Goal: Navigation & Orientation: Find specific page/section

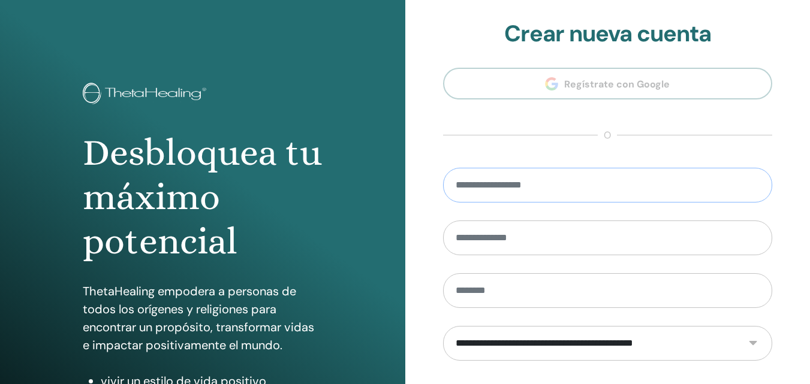
click at [582, 189] on input "email" at bounding box center [608, 185] width 330 height 35
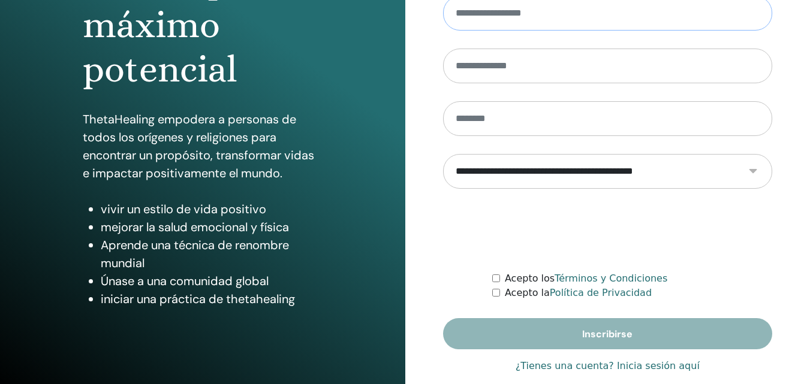
scroll to position [191, 0]
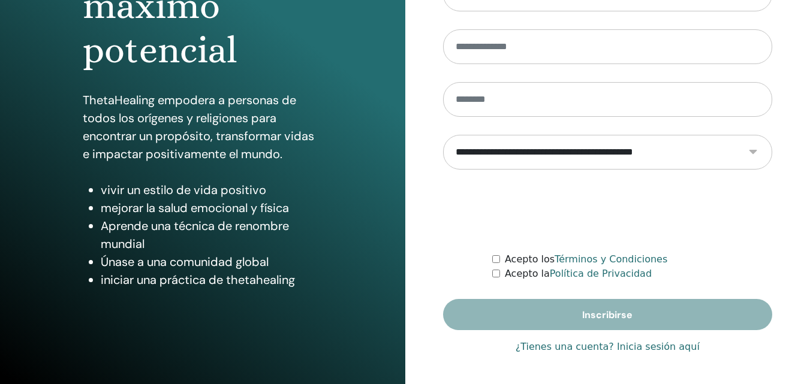
click at [644, 347] on font "¿Tienes una cuenta? Inicia sesión aquí" at bounding box center [608, 346] width 184 height 11
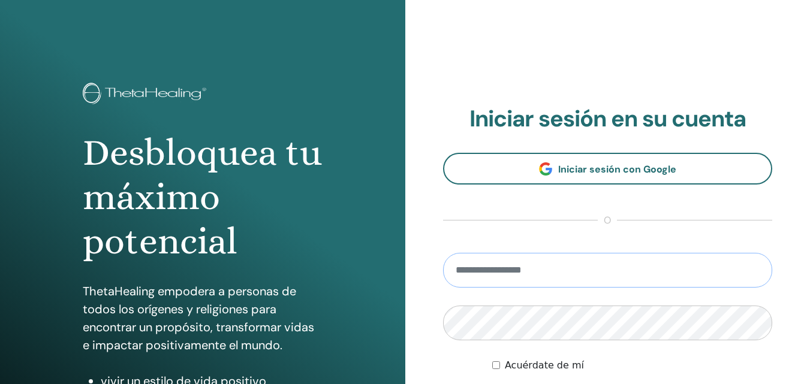
click at [610, 272] on input "email" at bounding box center [608, 270] width 330 height 35
type input "**********"
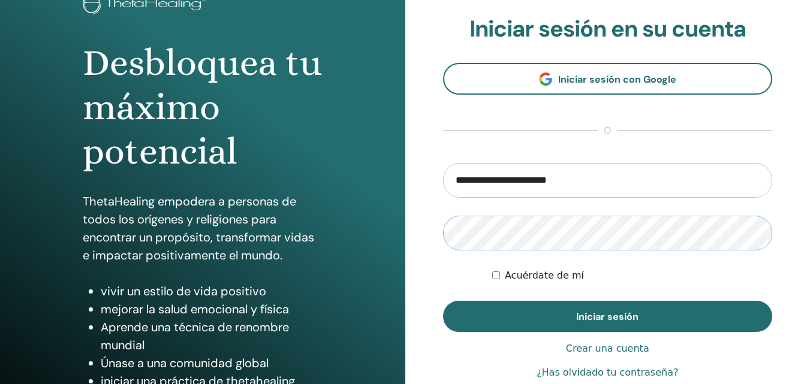
scroll to position [191, 0]
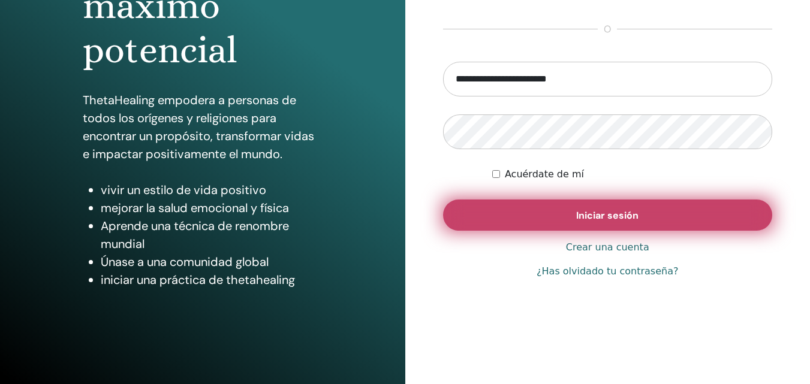
click at [619, 210] on font "Iniciar sesión" at bounding box center [607, 215] width 62 height 13
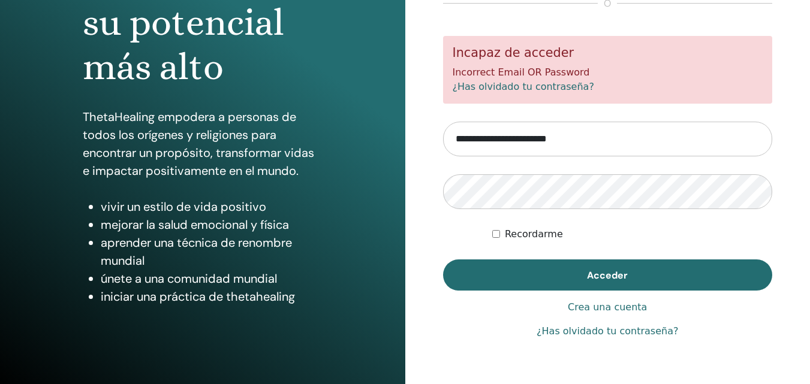
scroll to position [191, 0]
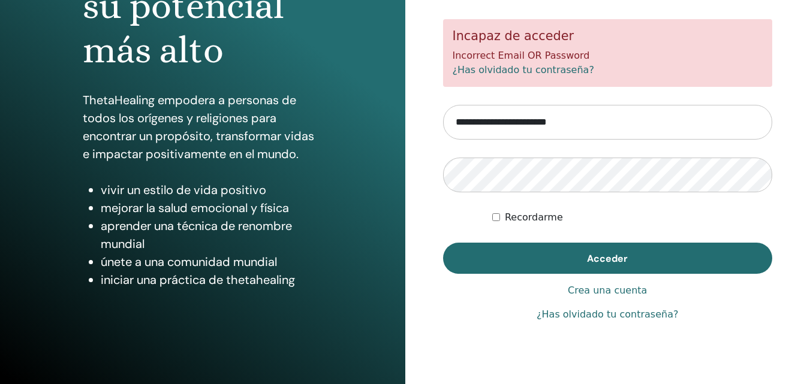
click at [621, 317] on link "¿Has olvidado tu contraseña?" at bounding box center [608, 315] width 142 height 14
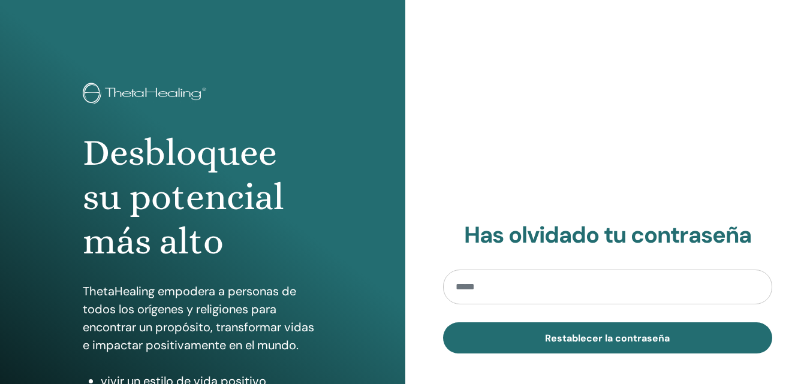
click at [603, 288] on input "email" at bounding box center [608, 287] width 330 height 35
type input "**********"
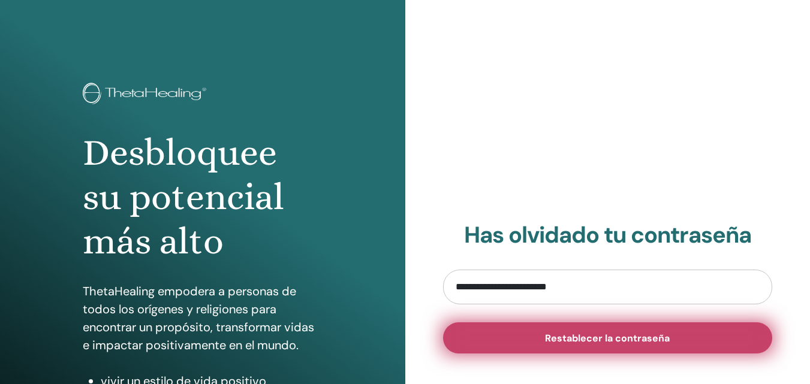
click at [600, 341] on span "Restablecer la contraseña" at bounding box center [607, 338] width 125 height 13
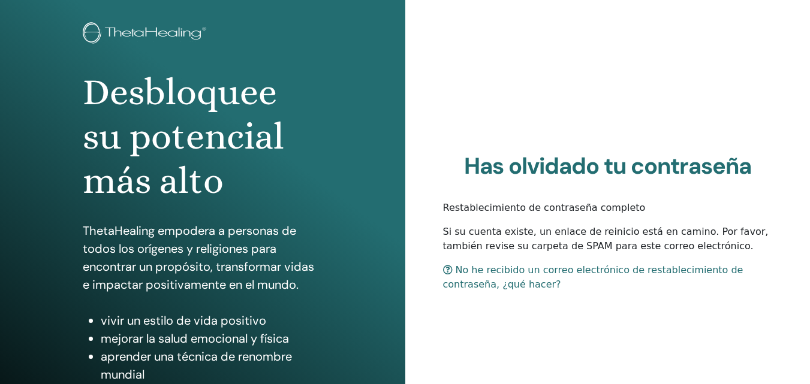
scroll to position [59, 0]
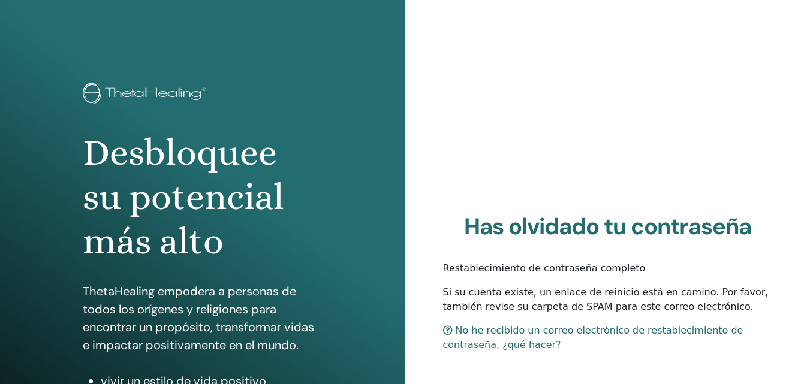
scroll to position [59, 0]
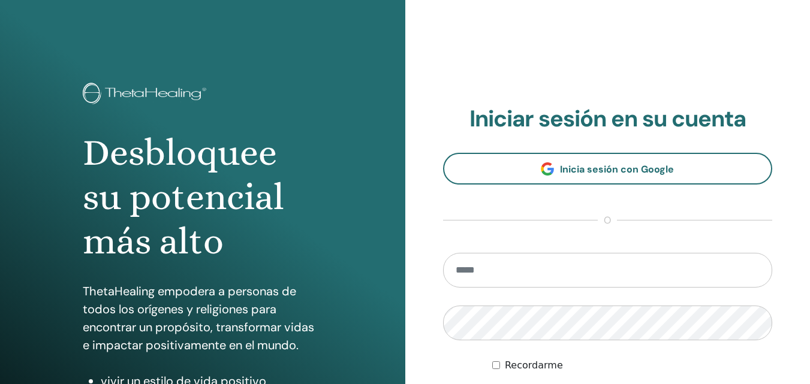
scroll to position [191, 0]
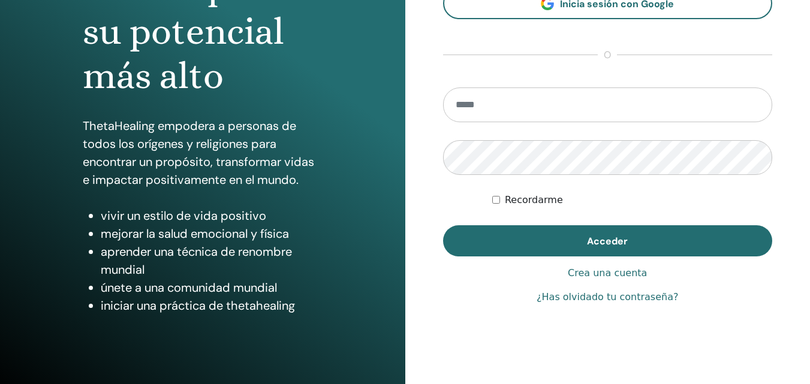
scroll to position [191, 0]
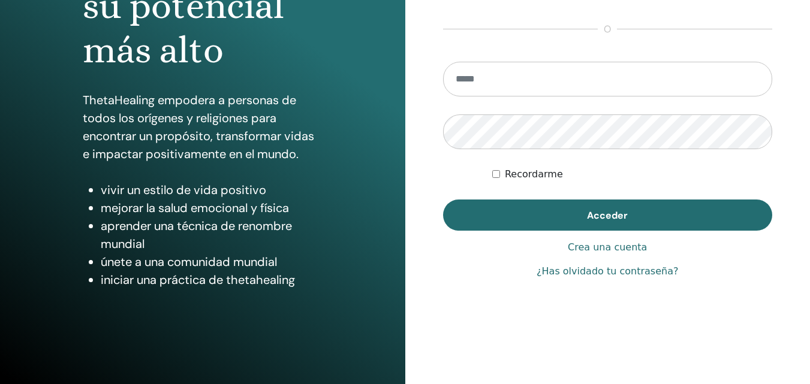
click at [542, 79] on input "email" at bounding box center [608, 79] width 330 height 35
type input "**********"
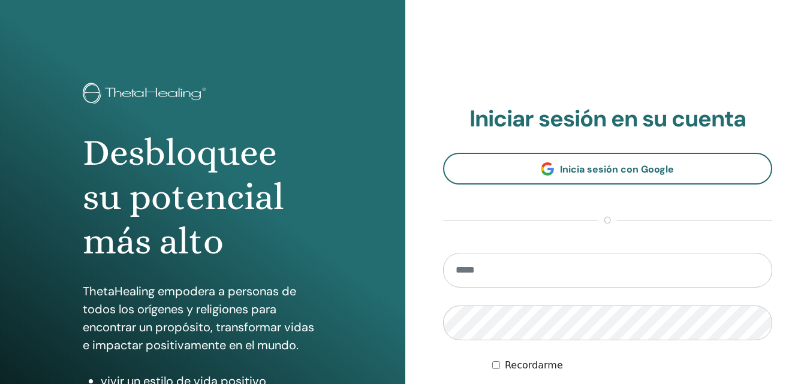
scroll to position [191, 0]
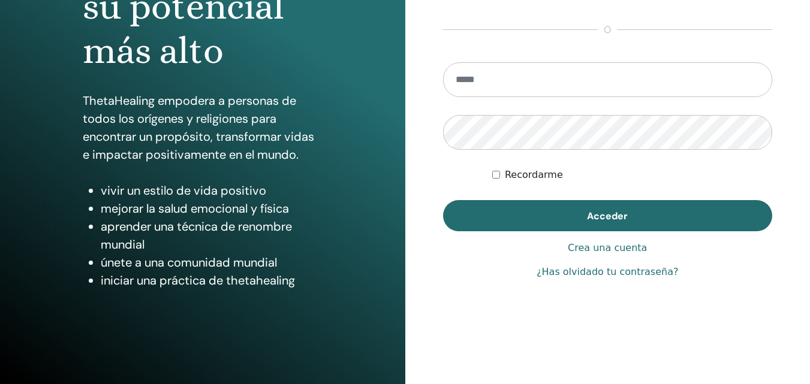
click at [486, 81] on input "email" at bounding box center [608, 79] width 330 height 35
type input "**********"
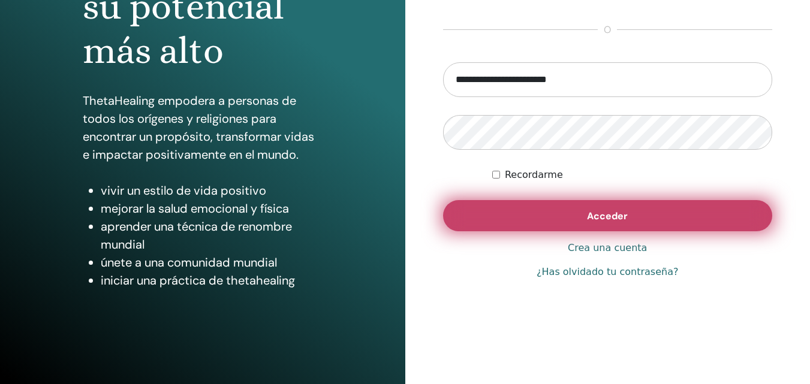
click at [601, 219] on span "Acceder" at bounding box center [607, 216] width 41 height 13
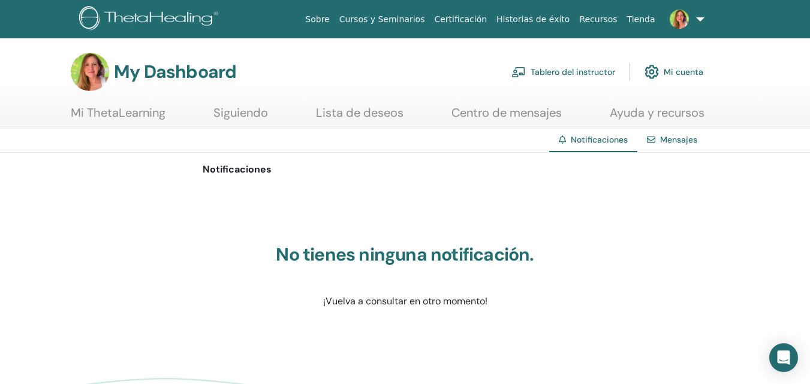
click at [673, 137] on link "Mensajes" at bounding box center [678, 139] width 37 height 11
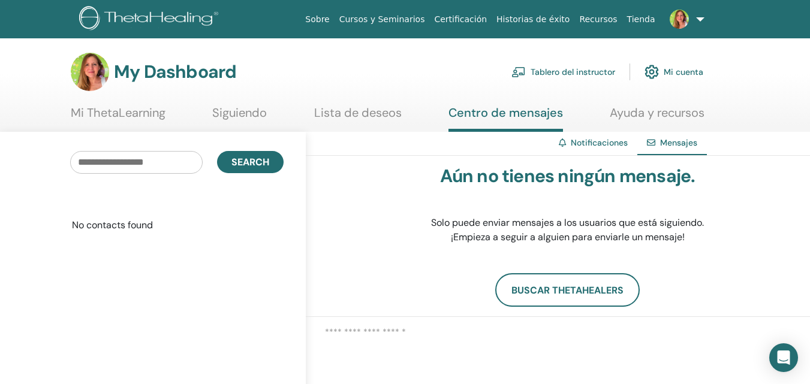
click at [370, 115] on link "Lista de deseos" at bounding box center [358, 117] width 88 height 23
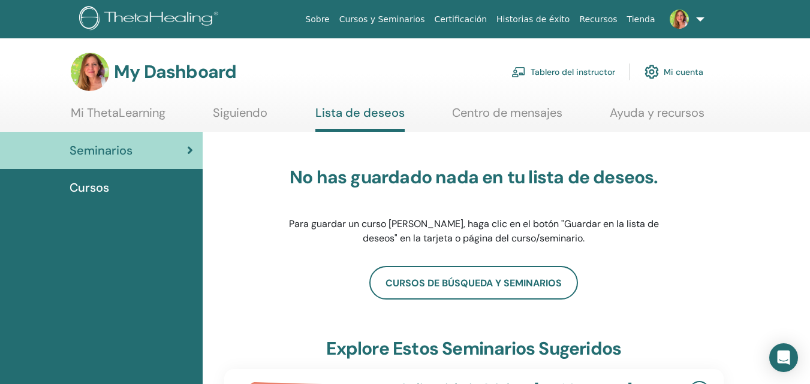
click at [250, 113] on link "Siguiendo" at bounding box center [240, 117] width 55 height 23
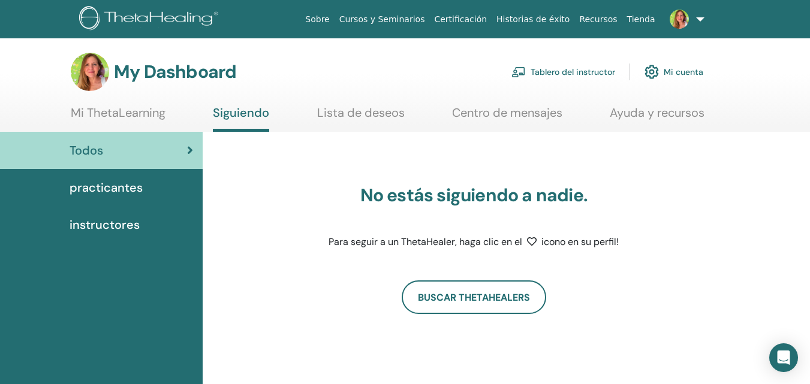
click at [139, 112] on link "Mi ThetaLearning" at bounding box center [118, 117] width 95 height 23
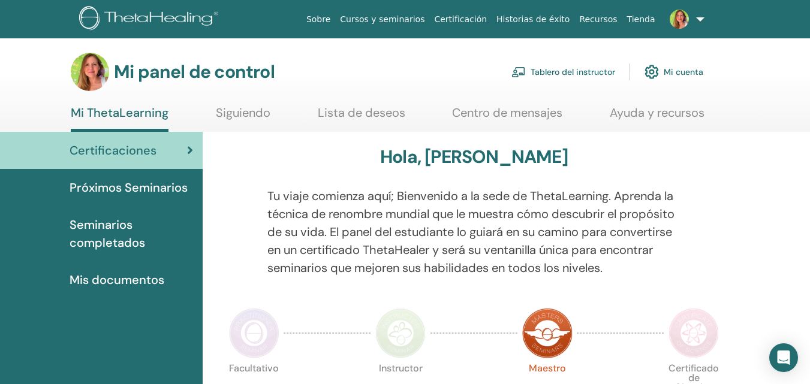
click at [109, 236] on font "Seminarios completados" at bounding box center [108, 234] width 76 height 34
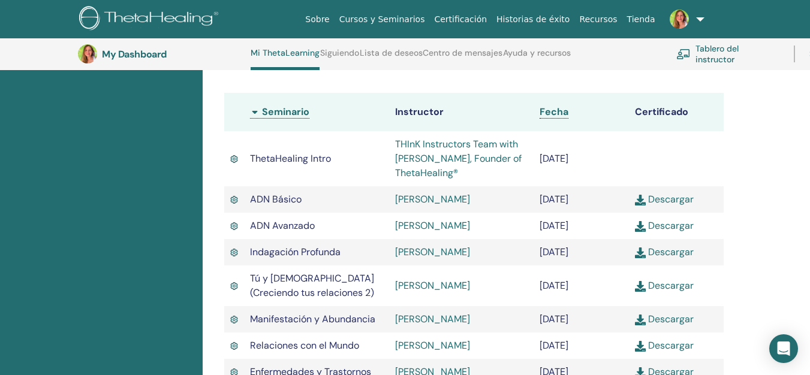
scroll to position [285, 0]
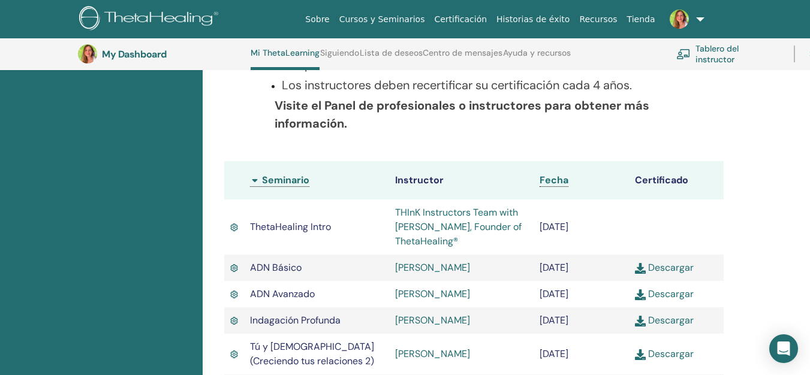
drag, startPoint x: 530, startPoint y: 248, endPoint x: 84, endPoint y: 275, distance: 446.9
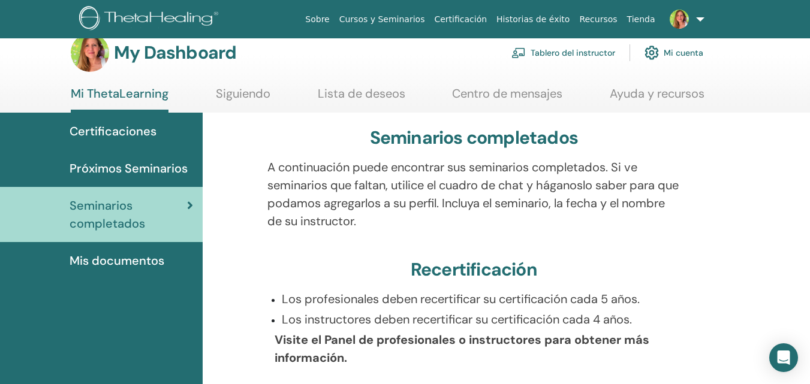
scroll to position [0, 0]
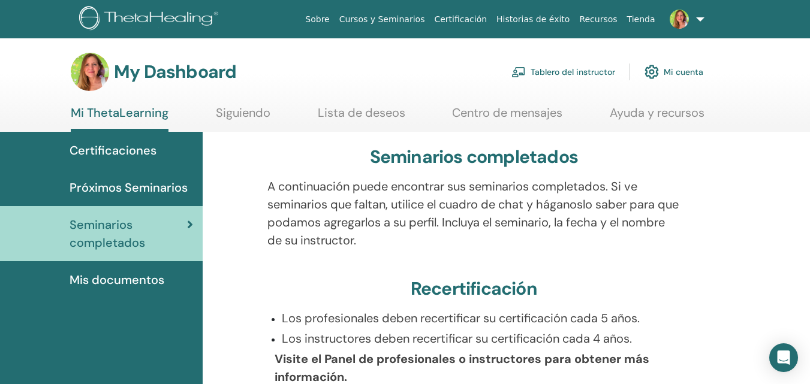
click at [122, 282] on span "Mis documentos" at bounding box center [117, 280] width 95 height 18
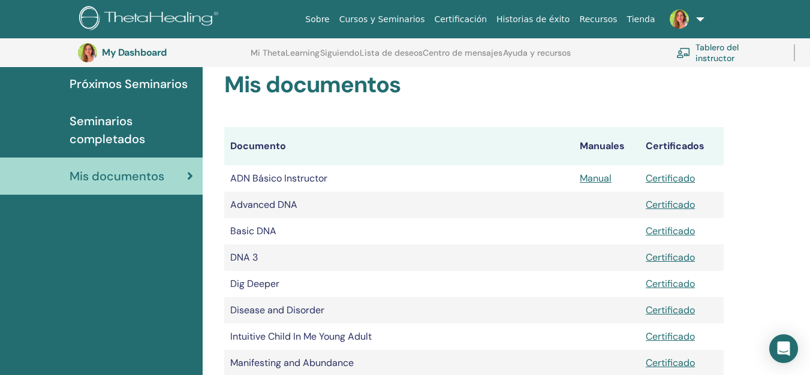
scroll to position [128, 0]
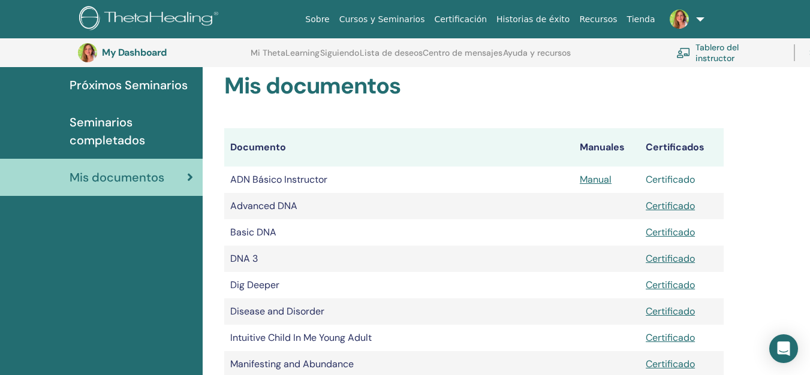
click at [669, 183] on link "Certificado" at bounding box center [670, 179] width 49 height 13
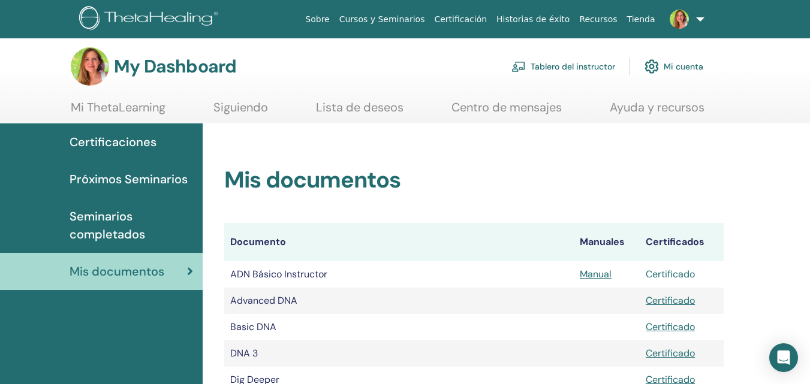
scroll to position [0, 0]
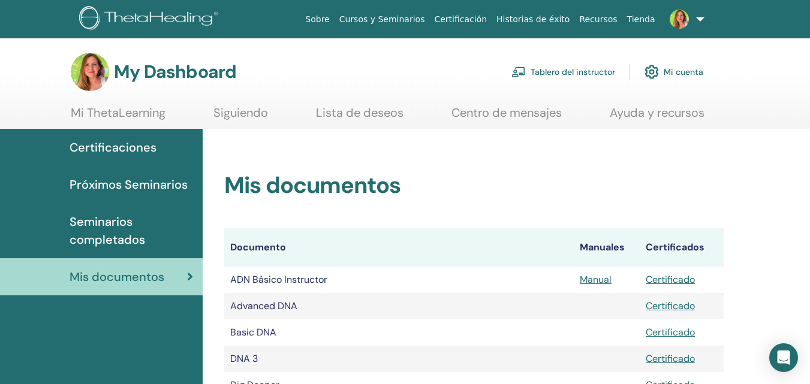
click at [122, 145] on span "Certificaciones" at bounding box center [113, 148] width 87 height 18
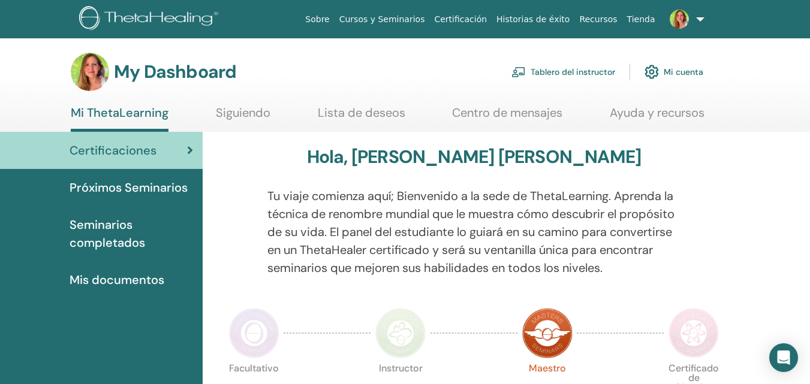
click at [397, 19] on link "Cursos y Seminarios" at bounding box center [382, 19] width 95 height 22
click at [702, 19] on link at bounding box center [684, 19] width 49 height 38
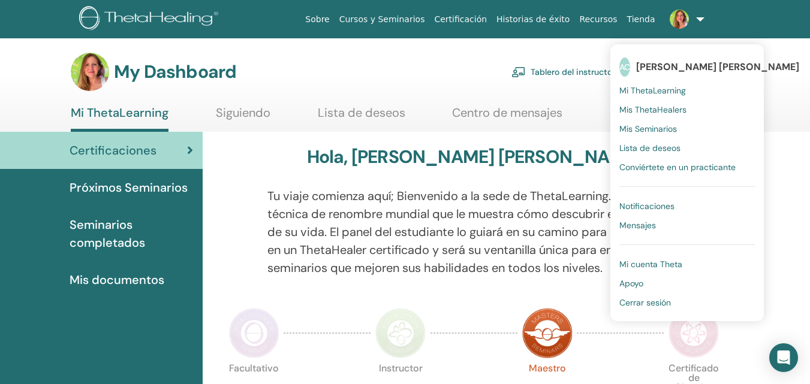
click at [657, 263] on span "Mi cuenta Theta" at bounding box center [650, 264] width 63 height 11
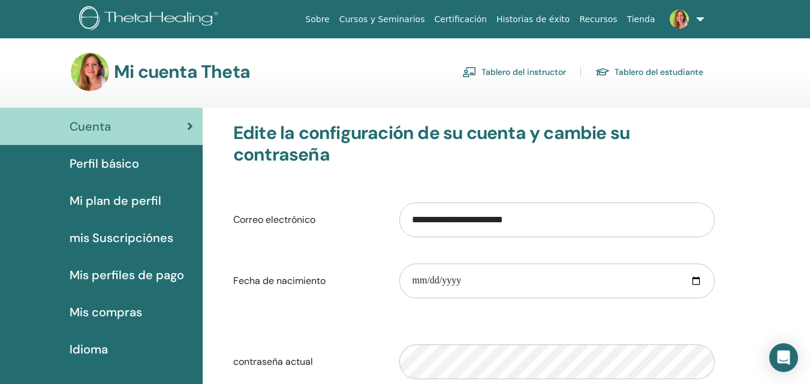
scroll to position [1, 0]
click at [114, 159] on span "Perfil básico" at bounding box center [105, 163] width 70 height 18
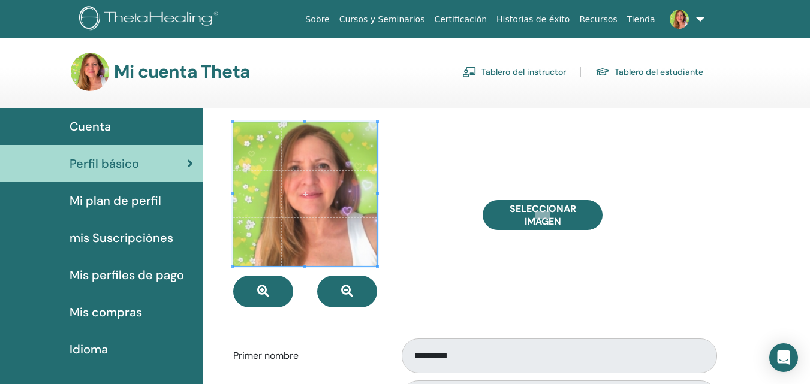
click at [114, 200] on span "Mi plan de perfil" at bounding box center [116, 201] width 92 height 18
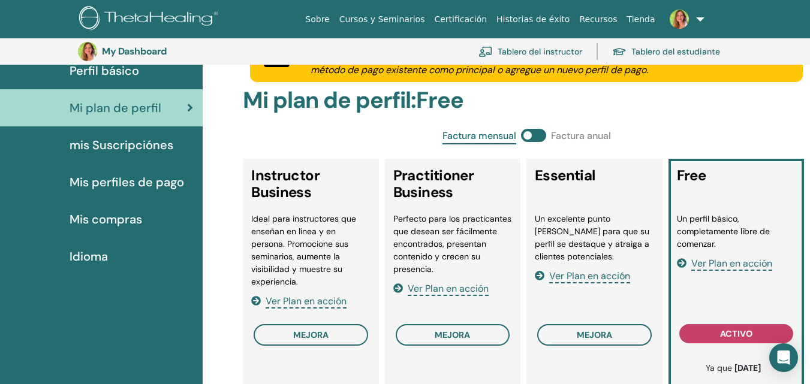
scroll to position [119, 0]
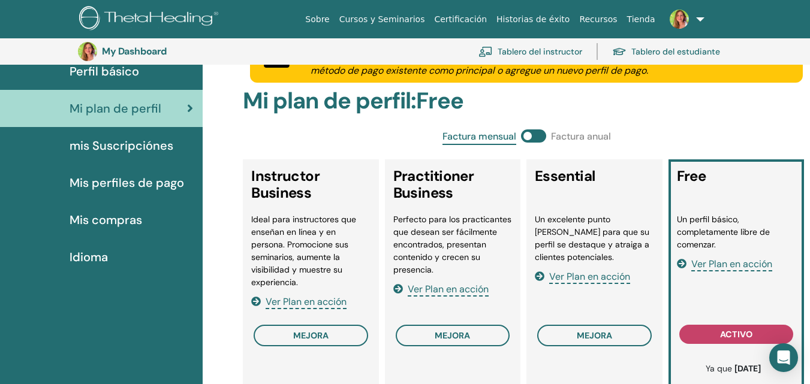
click at [125, 144] on span "mis Suscripciónes" at bounding box center [122, 146] width 104 height 18
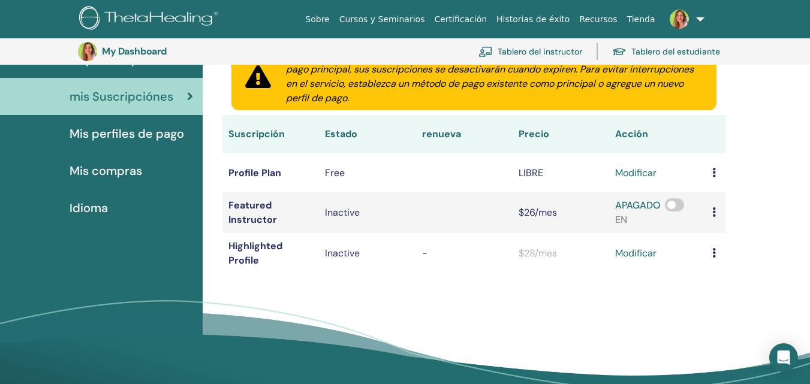
scroll to position [170, 0]
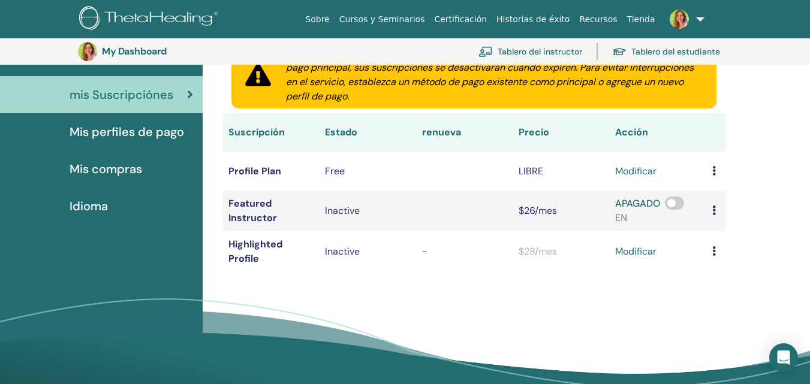
click at [129, 131] on span "Mis perfiles de pago" at bounding box center [127, 132] width 115 height 18
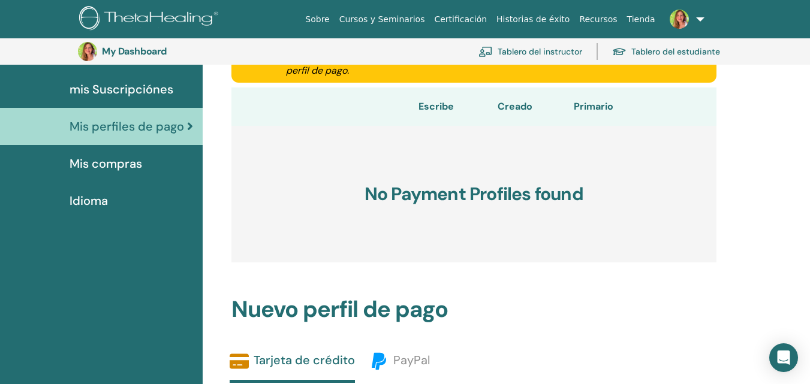
scroll to position [176, 0]
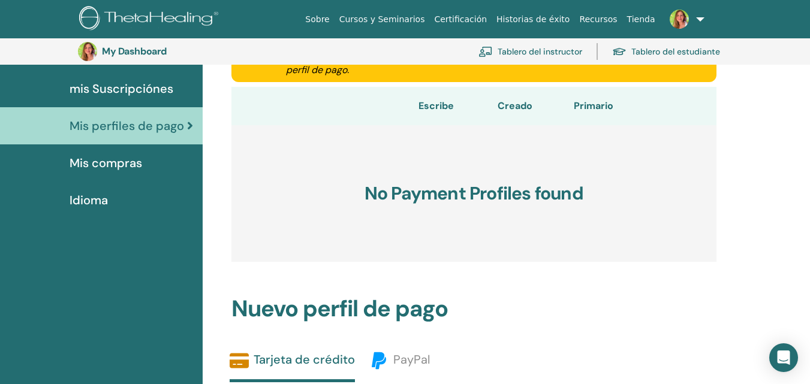
click at [124, 160] on span "Mis compras" at bounding box center [106, 163] width 73 height 18
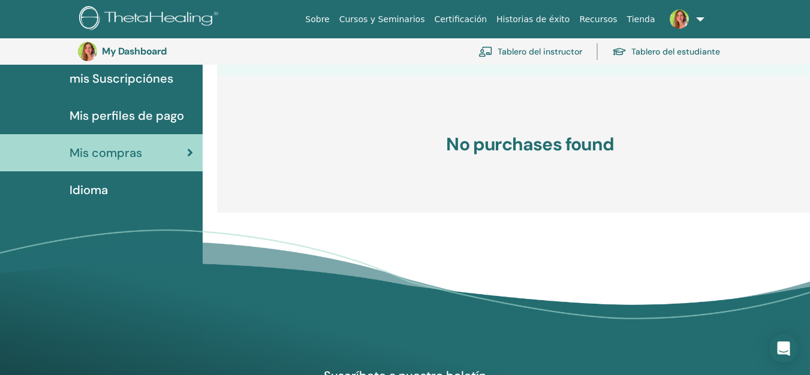
scroll to position [199, 0]
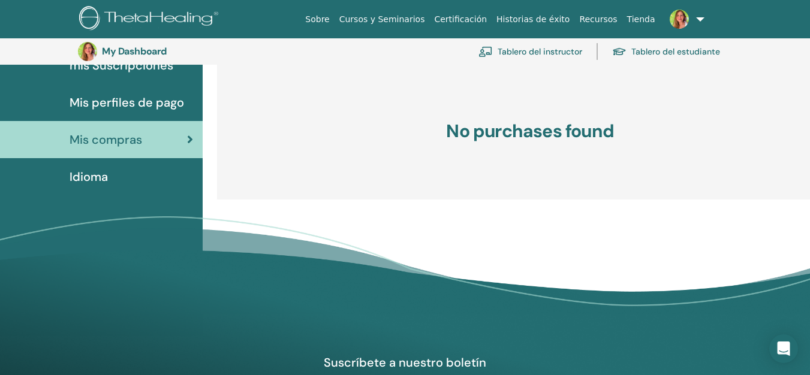
click at [94, 174] on span "Idioma" at bounding box center [89, 177] width 38 height 18
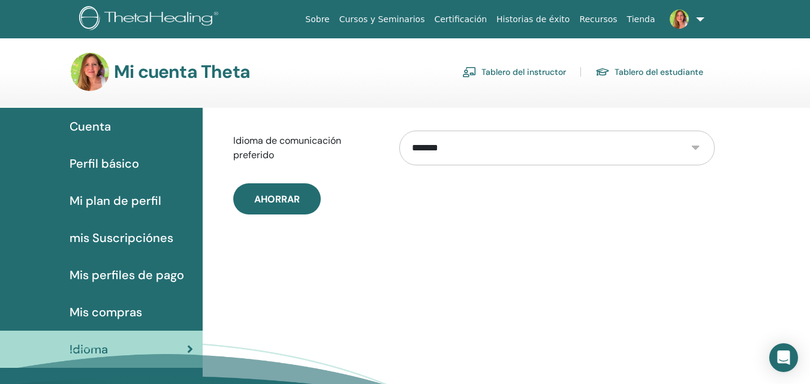
click at [527, 72] on link "Tablero del instructor" at bounding box center [514, 71] width 104 height 19
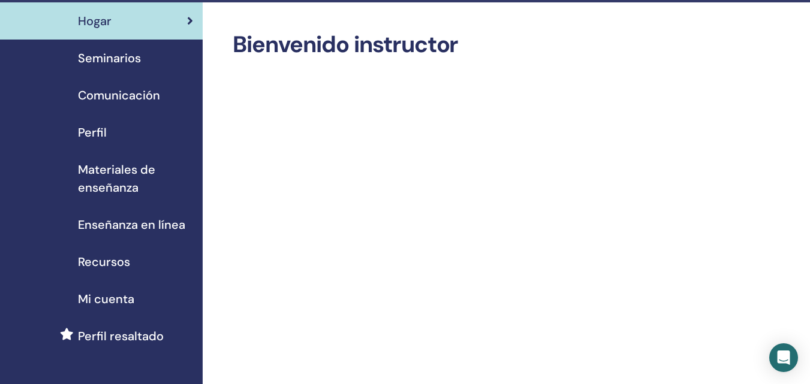
scroll to position [35, 0]
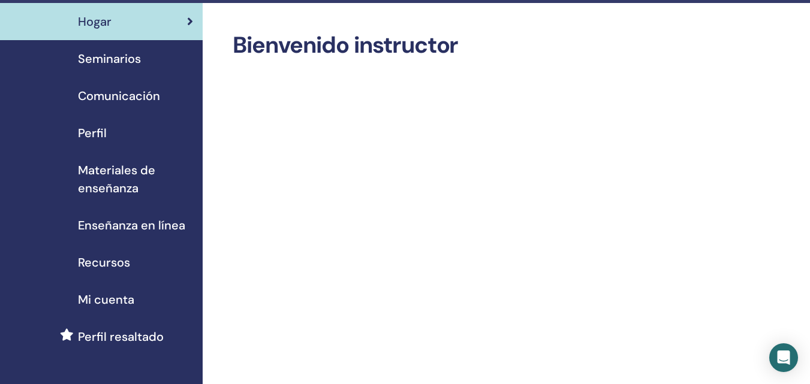
click at [113, 57] on span "Seminarios" at bounding box center [109, 59] width 63 height 18
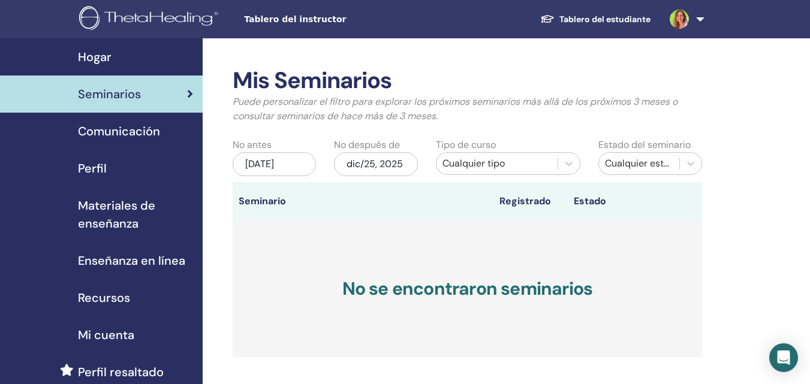
click at [701, 18] on link at bounding box center [684, 19] width 49 height 38
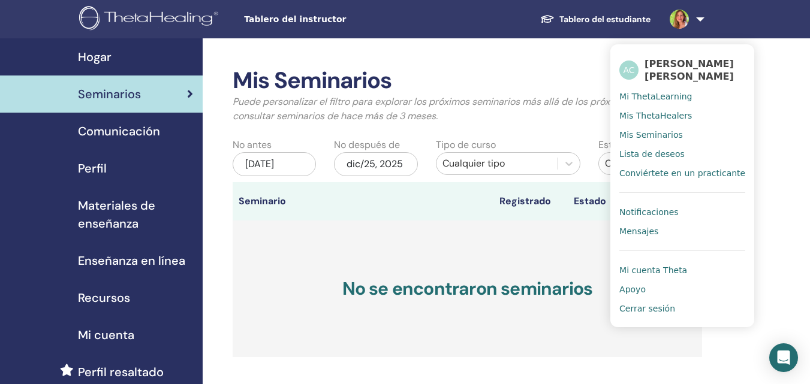
click at [683, 174] on span "Conviértete en un practicante" at bounding box center [682, 173] width 126 height 11
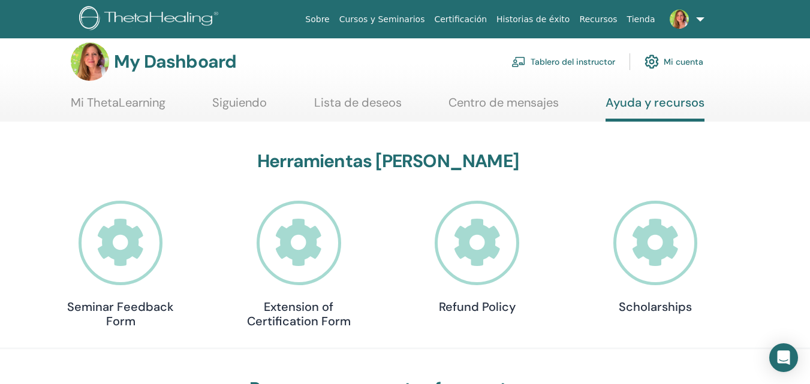
scroll to position [10, 0]
click at [595, 289] on link "Scholarships" at bounding box center [655, 257] width 120 height 113
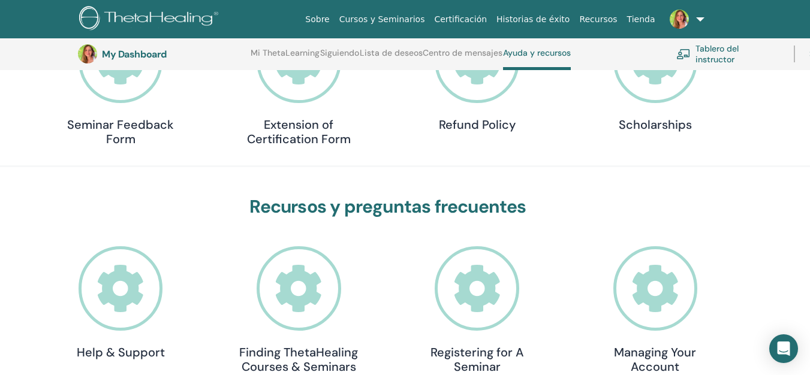
scroll to position [226, 1]
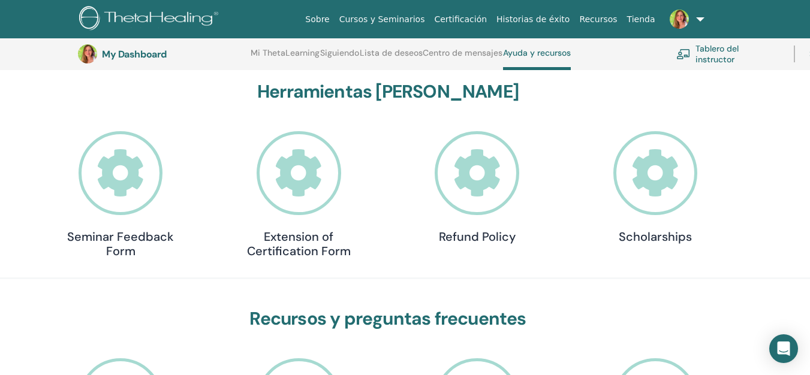
scroll to position [110, 0]
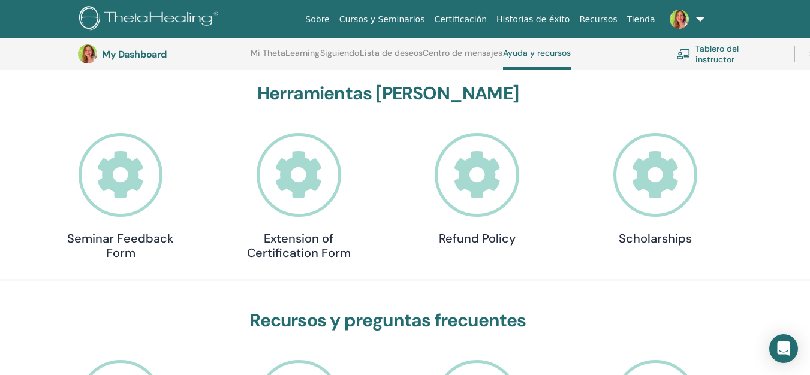
click at [122, 179] on icon at bounding box center [121, 175] width 85 height 85
